Goal: Task Accomplishment & Management: Manage account settings

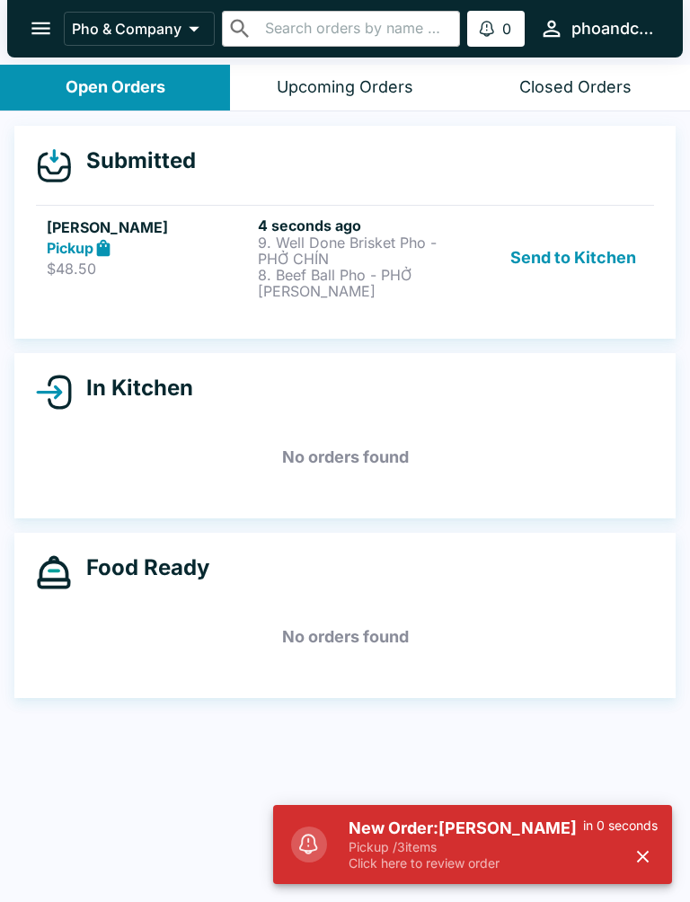
click at [510, 852] on p "Pickup / 3 items" at bounding box center [466, 847] width 235 height 16
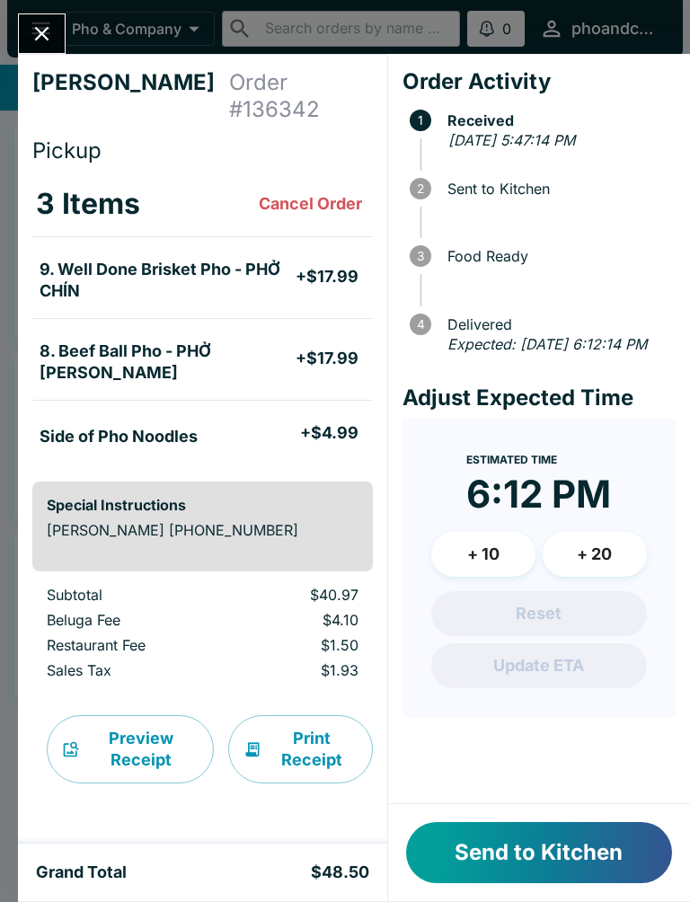
click at [432, 260] on span "3" at bounding box center [424, 256] width 29 height 22
click at [47, 31] on icon "Close" at bounding box center [42, 34] width 24 height 24
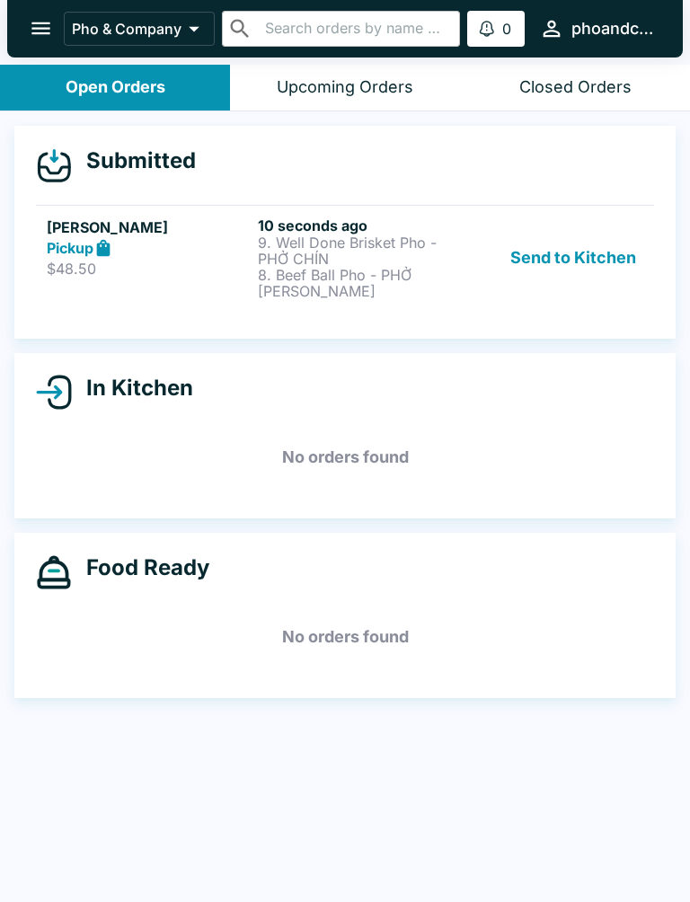
click at [486, 271] on div "Send to Kitchen" at bounding box center [556, 258] width 174 height 83
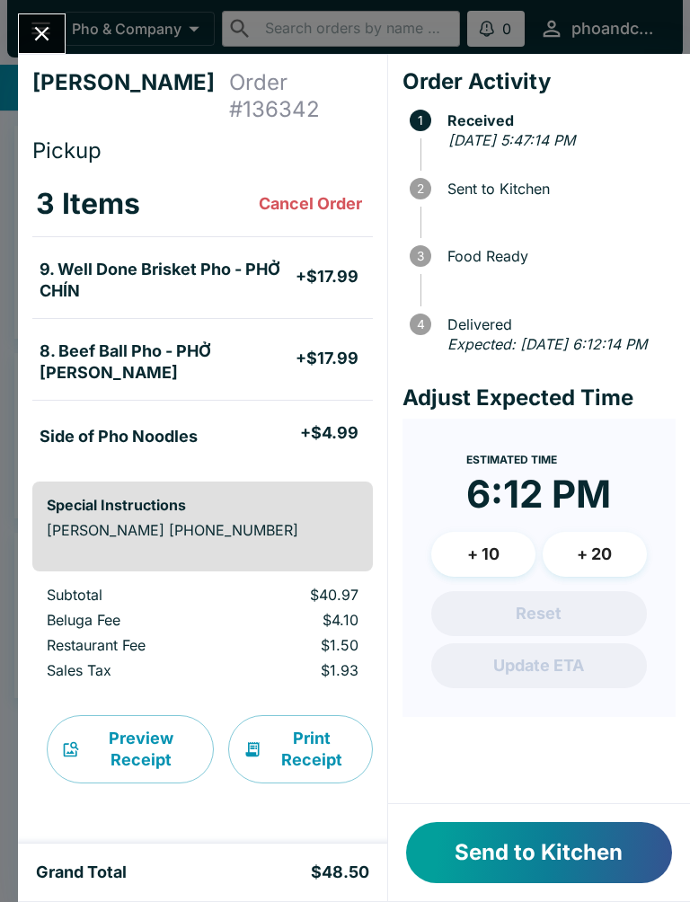
click at [536, 848] on button "Send to Kitchen" at bounding box center [539, 852] width 266 height 61
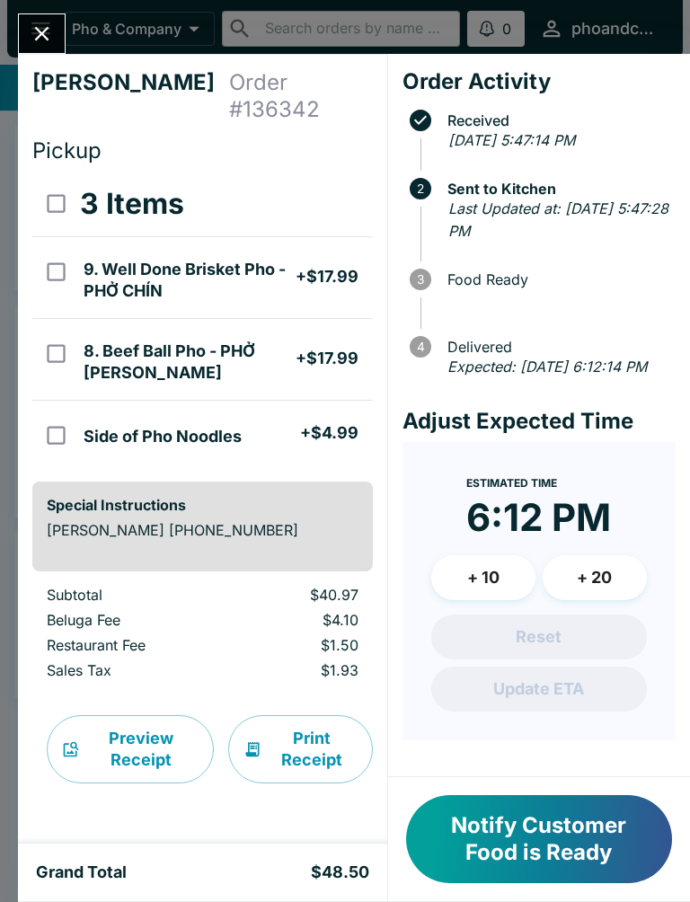
click at [56, 14] on div at bounding box center [42, 33] width 48 height 40
click at [49, 31] on icon "Close" at bounding box center [42, 34] width 24 height 24
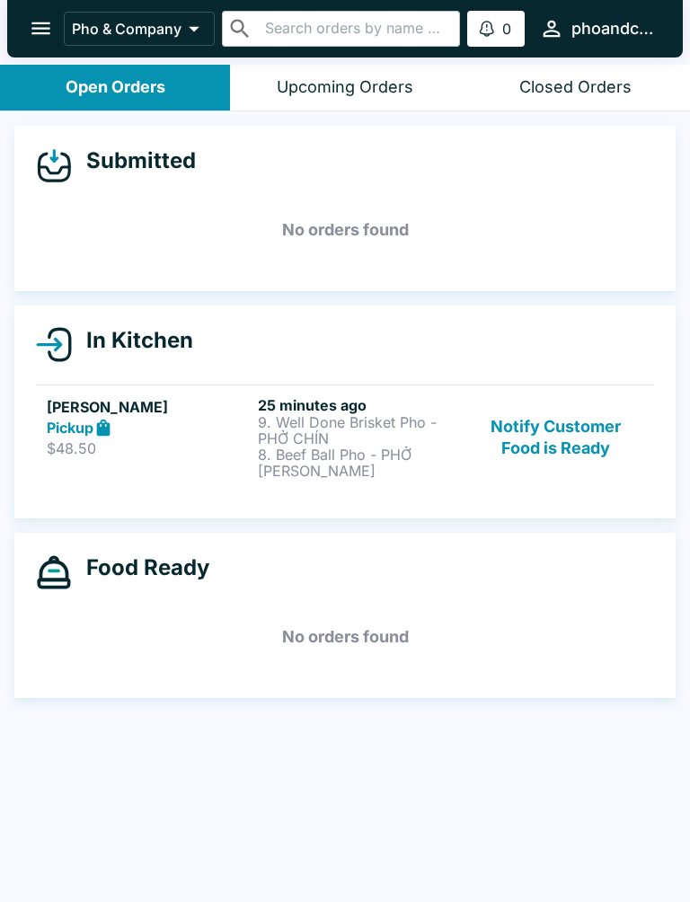
click at [561, 420] on button "Notify Customer Food is Ready" at bounding box center [556, 437] width 174 height 83
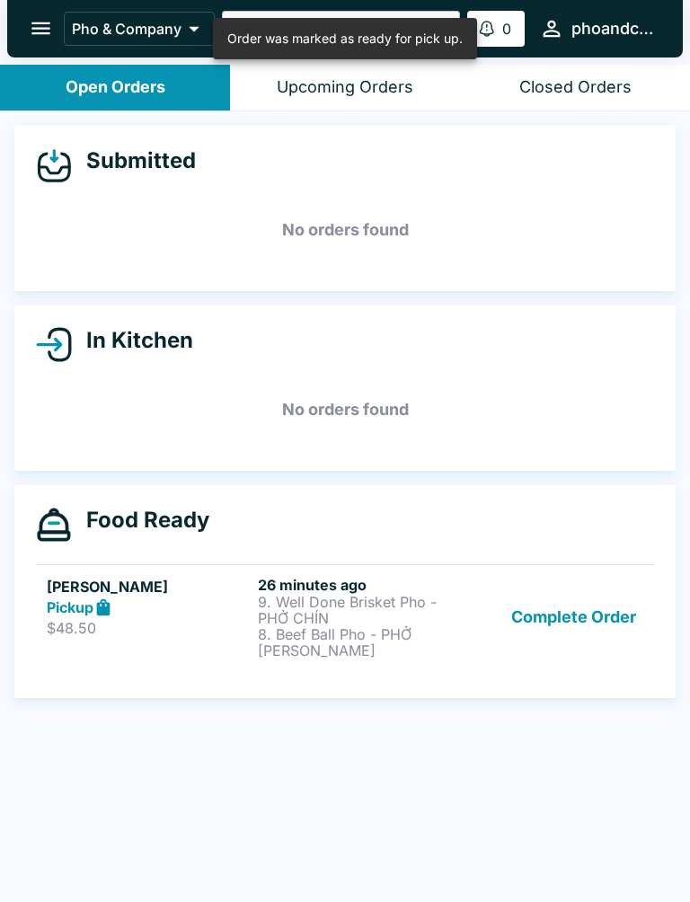
click at [358, 626] on p "8. Beef Ball Pho - PHỞ [PERSON_NAME]" at bounding box center [360, 642] width 204 height 32
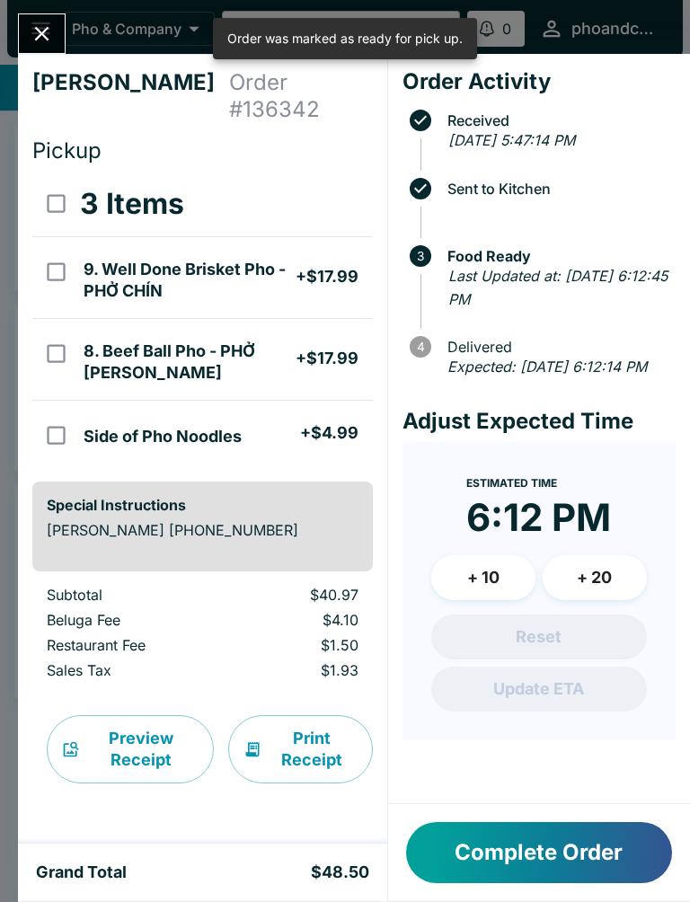
click at [181, 586] on p "Subtotal" at bounding box center [128, 595] width 163 height 18
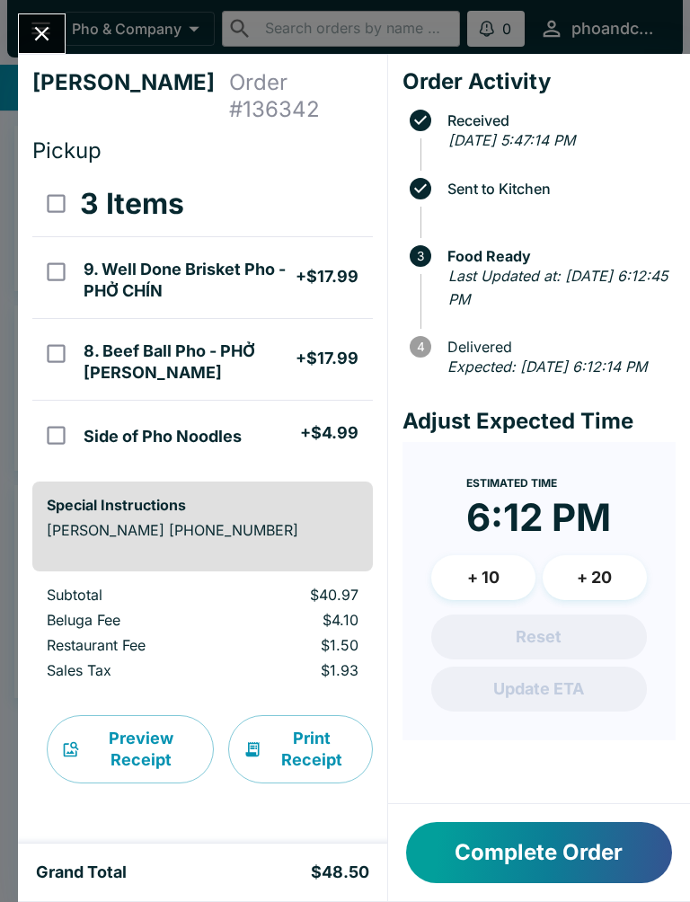
click at [36, 26] on icon "Close" at bounding box center [42, 34] width 24 height 24
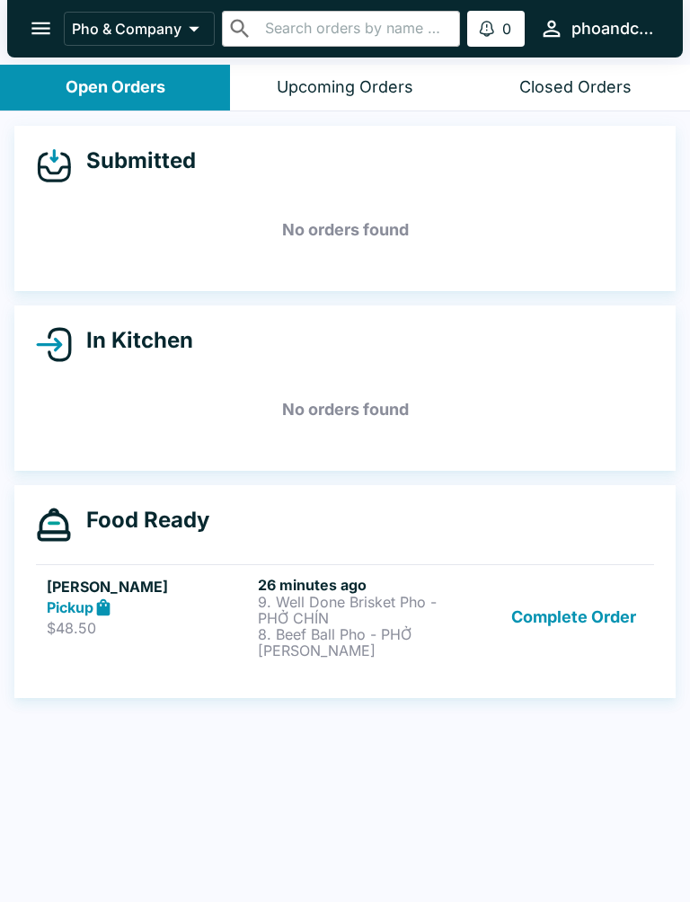
click at [587, 613] on button "Complete Order" at bounding box center [573, 617] width 139 height 83
